Goal: Understand site structure: Understand site structure

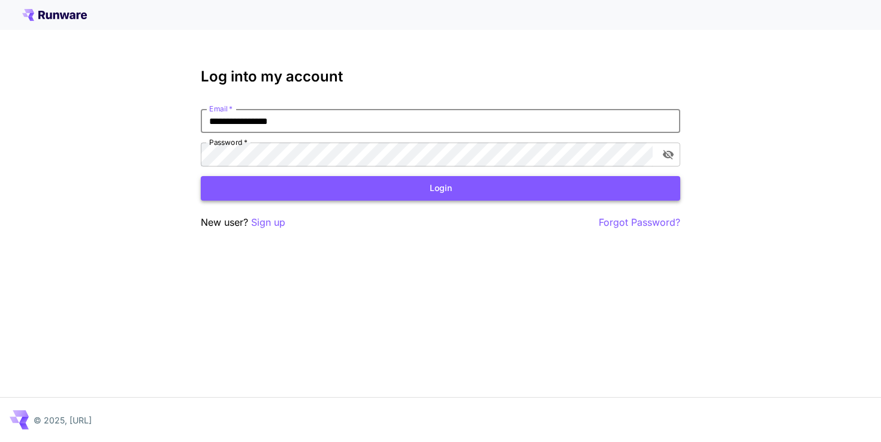
click at [457, 192] on button "Login" at bounding box center [441, 188] width 480 height 25
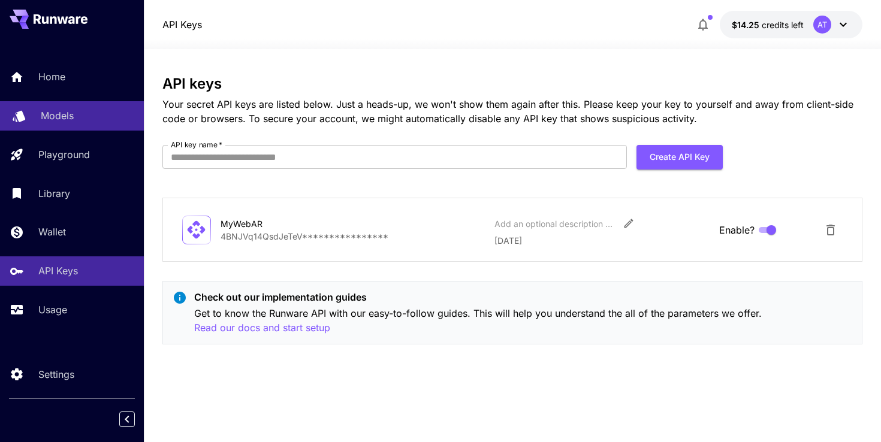
click at [56, 117] on p "Models" at bounding box center [57, 115] width 33 height 14
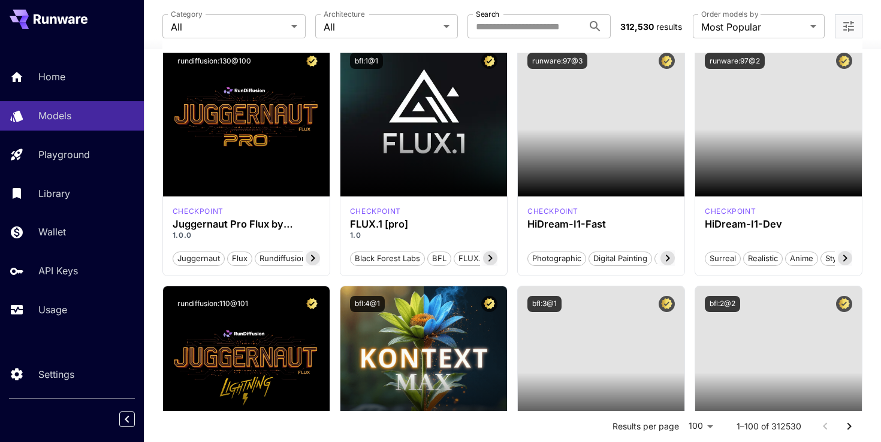
scroll to position [106, 0]
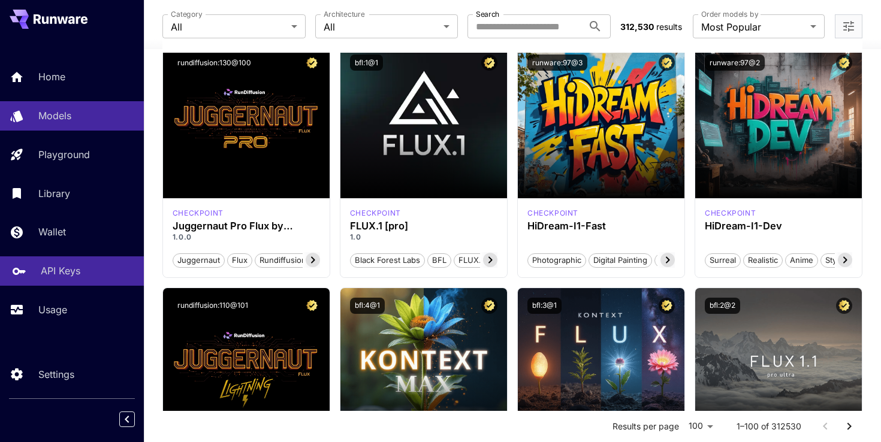
click at [74, 273] on p "API Keys" at bounding box center [61, 271] width 40 height 14
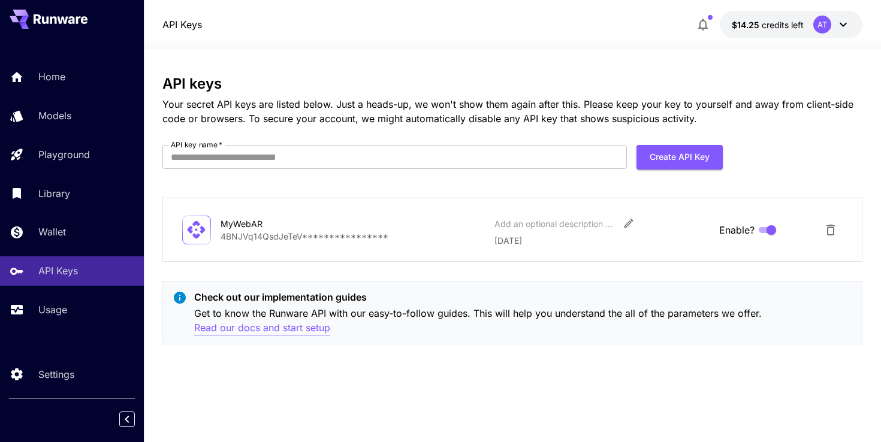
click at [281, 324] on p "Read our docs and start setup" at bounding box center [262, 328] width 136 height 15
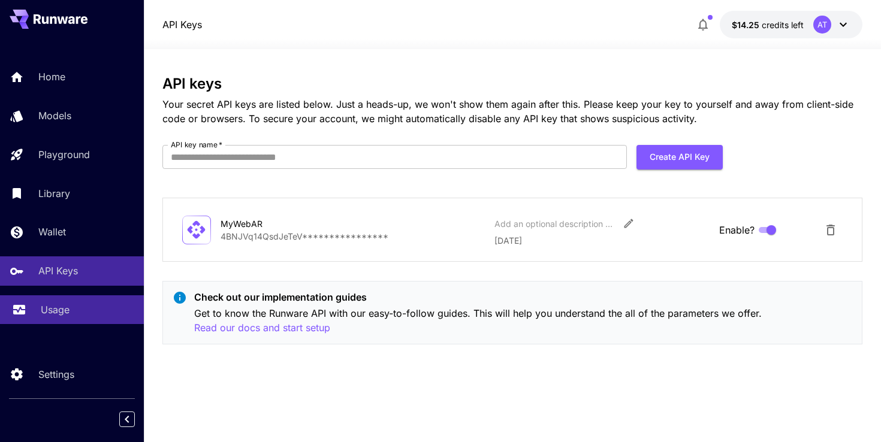
click at [57, 316] on p "Usage" at bounding box center [55, 310] width 29 height 14
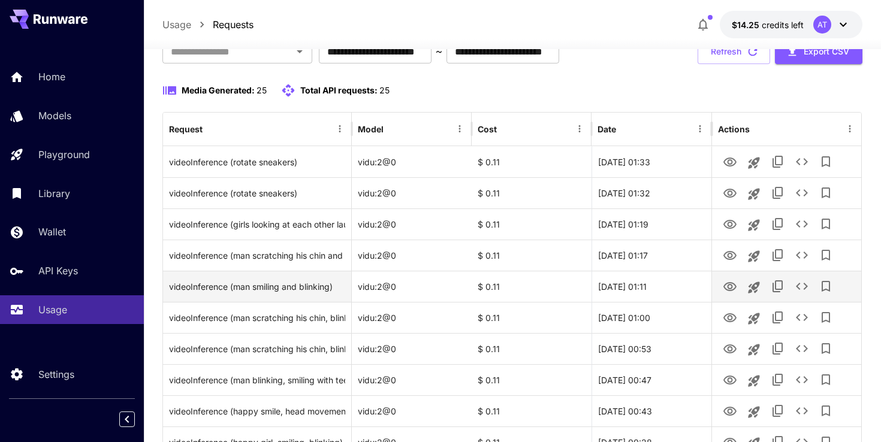
scroll to position [90, 0]
